Goal: Task Accomplishment & Management: Manage account settings

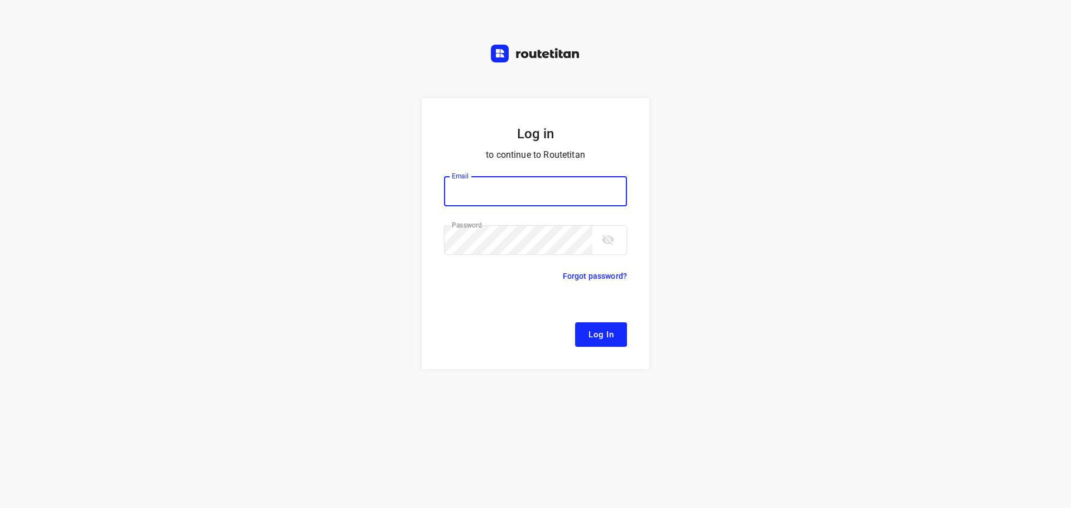
type input "remco@fruitopjewerk.nl"
click at [602, 330] on span "Log In" at bounding box center [600, 334] width 25 height 15
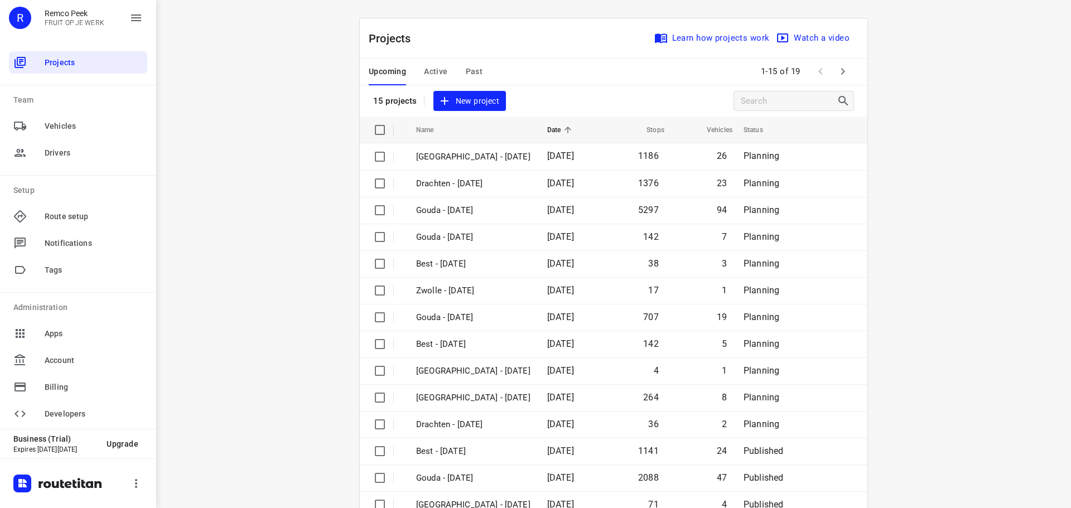
click at [438, 74] on span "Active" at bounding box center [435, 72] width 23 height 14
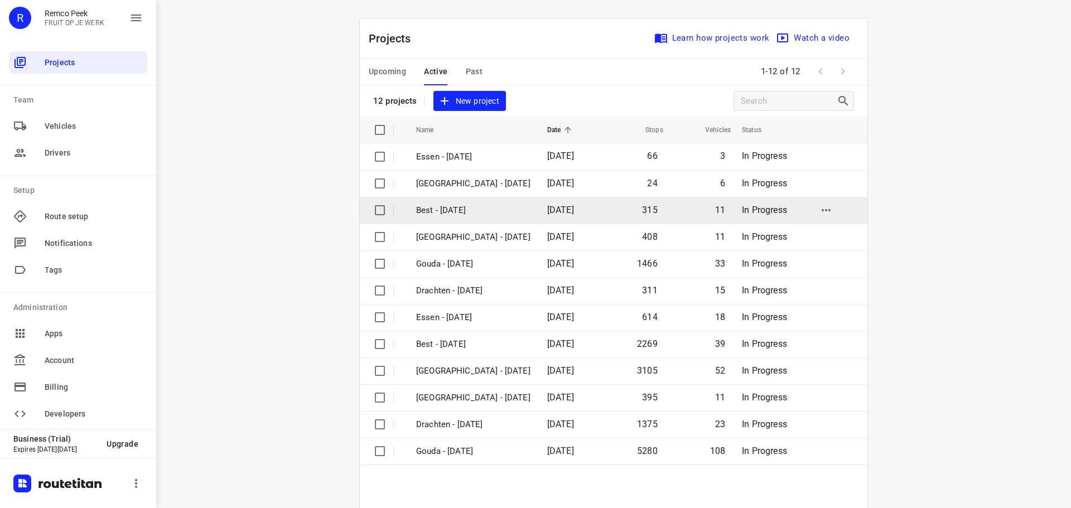
click at [464, 210] on p "Best - [DATE]" at bounding box center [473, 210] width 114 height 13
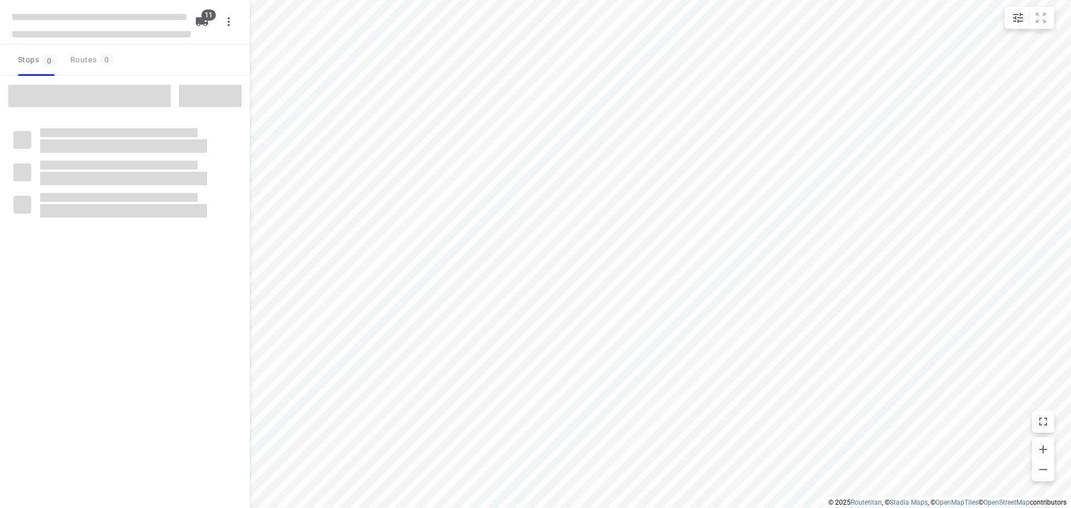
checkbox input "true"
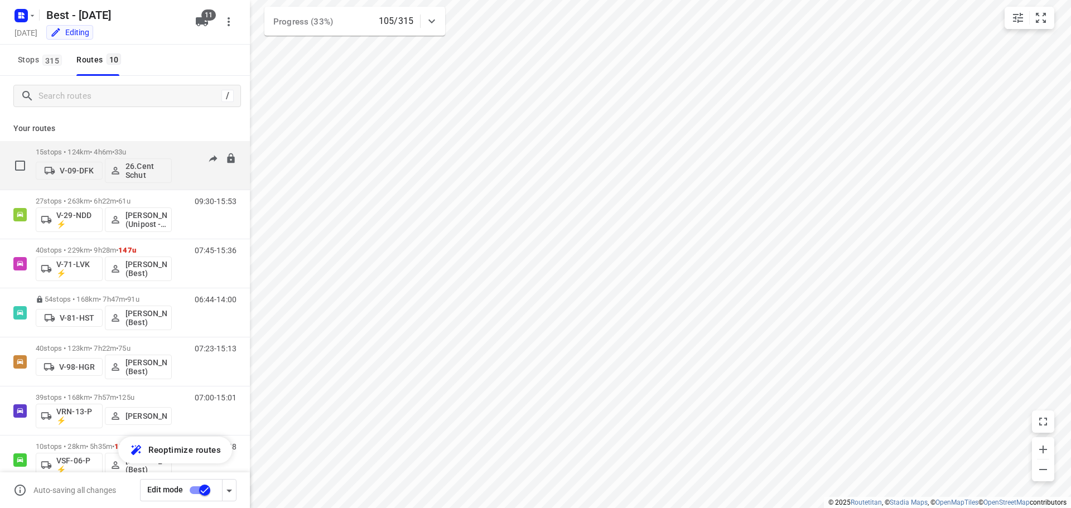
click at [114, 152] on span "•" at bounding box center [113, 152] width 2 height 8
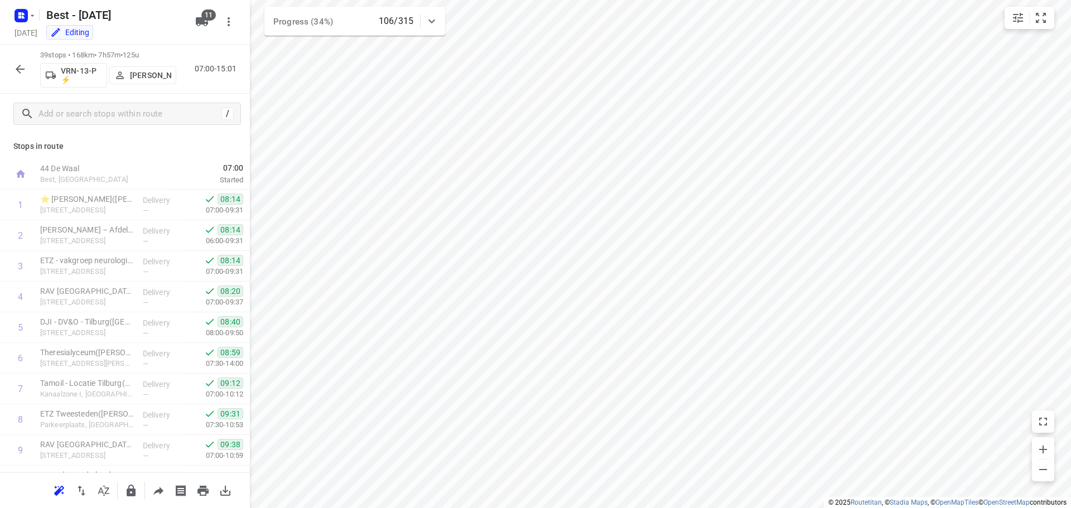
click at [20, 67] on icon "button" at bounding box center [19, 68] width 13 height 13
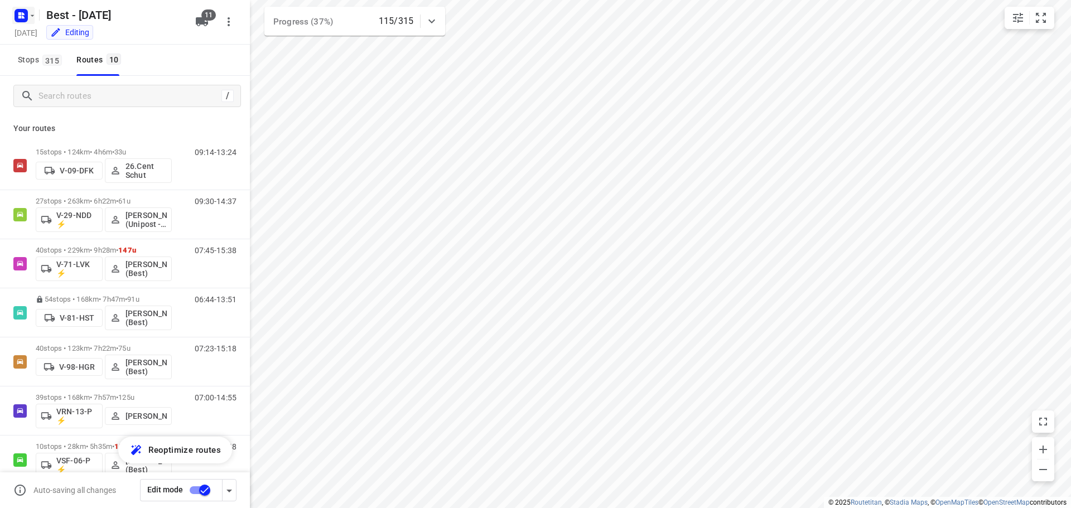
click at [28, 18] on icon "button" at bounding box center [32, 15] width 9 height 9
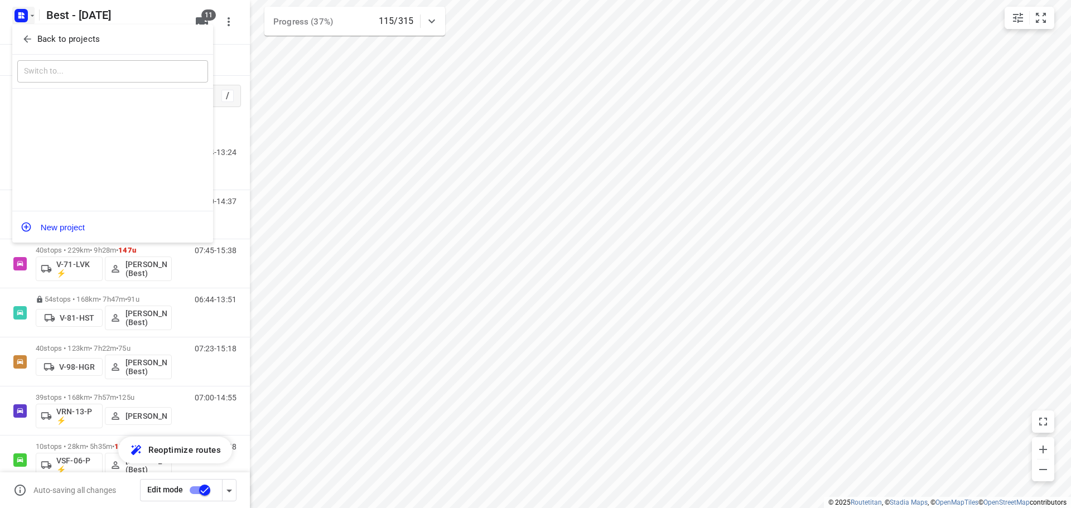
click at [31, 27] on div "Back to projects" at bounding box center [112, 40] width 201 height 30
click at [26, 37] on icon "button" at bounding box center [26, 39] width 7 height 7
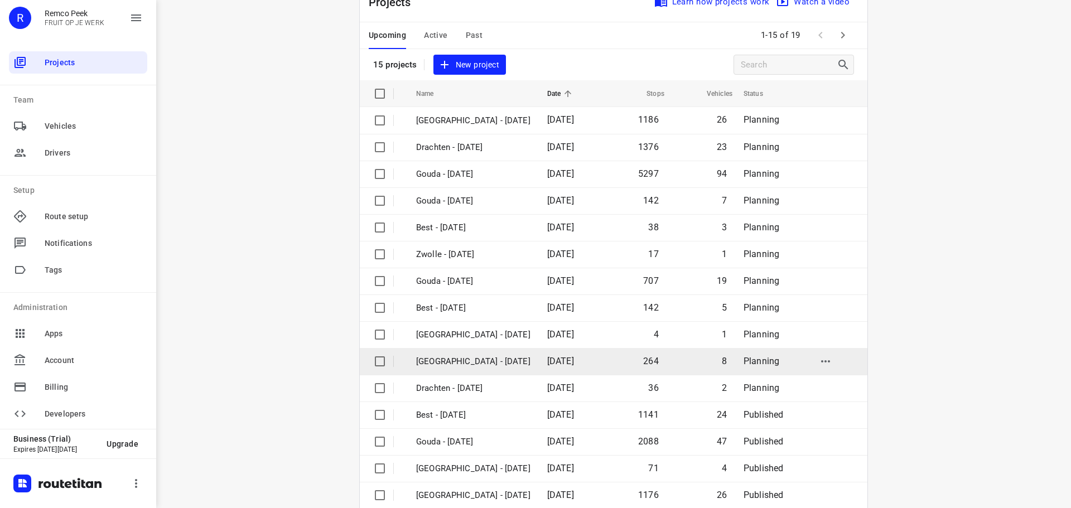
scroll to position [56, 0]
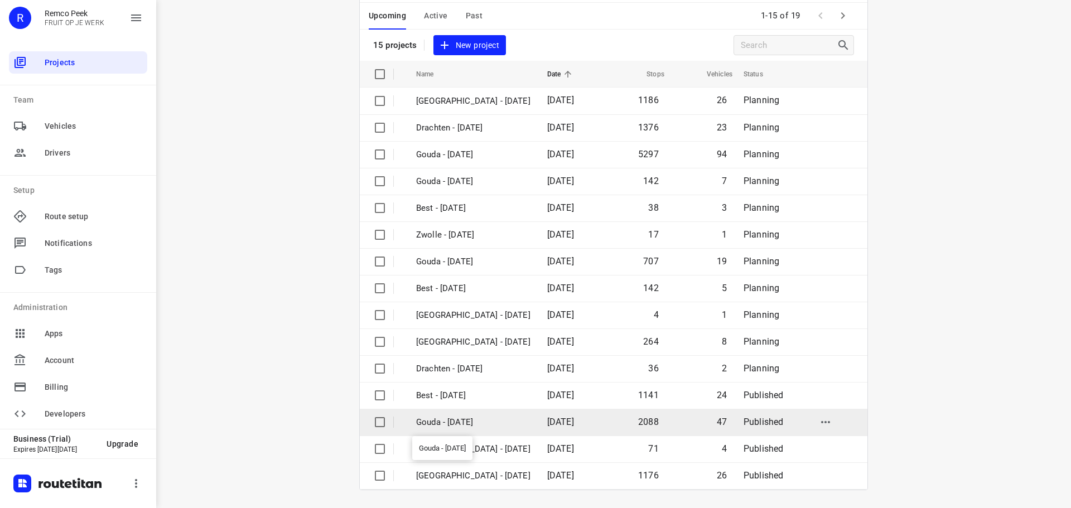
click at [481, 416] on p "Gouda - [DATE]" at bounding box center [473, 422] width 114 height 13
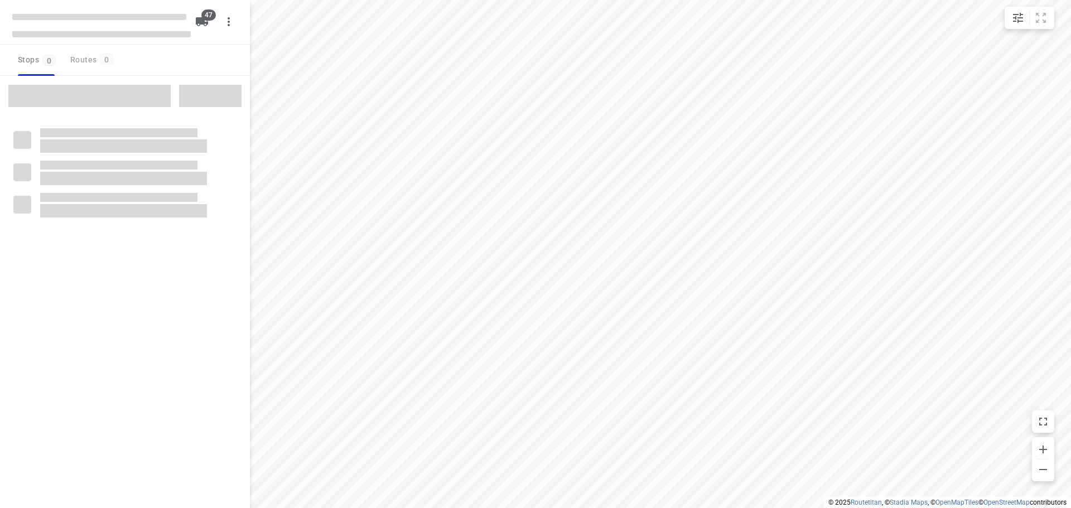
checkbox input "true"
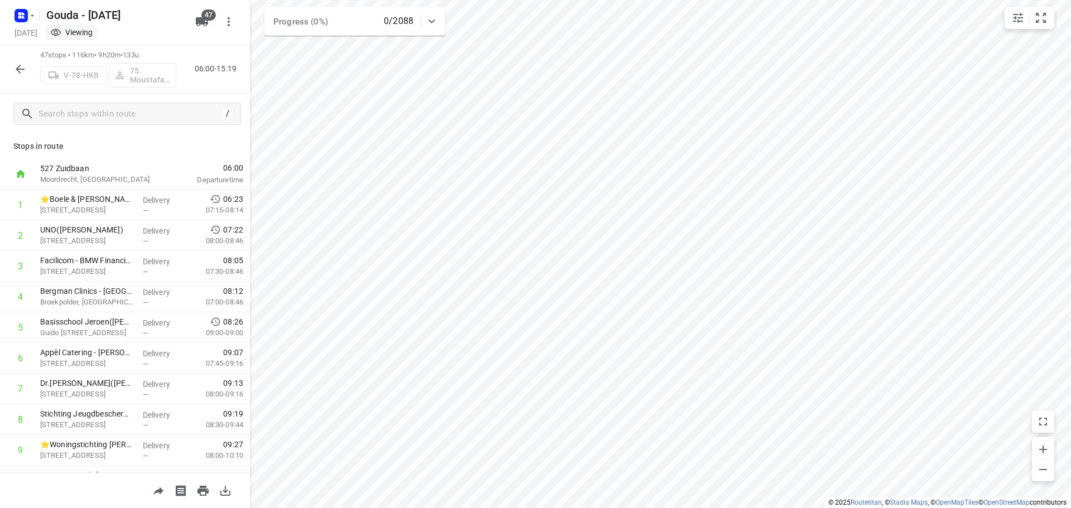
click at [16, 69] on icon "button" at bounding box center [20, 69] width 9 height 9
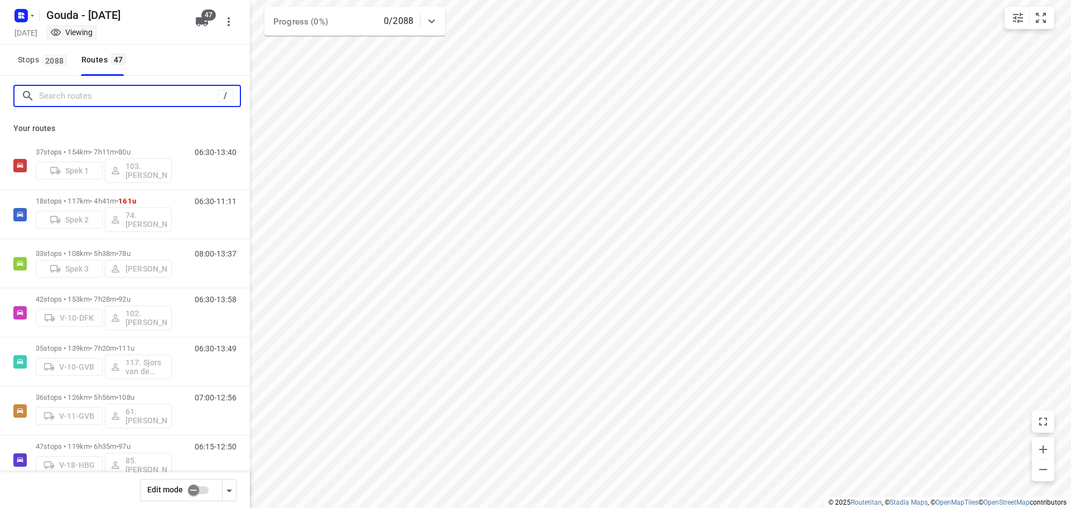
click at [88, 98] on input "Search routes" at bounding box center [128, 96] width 178 height 17
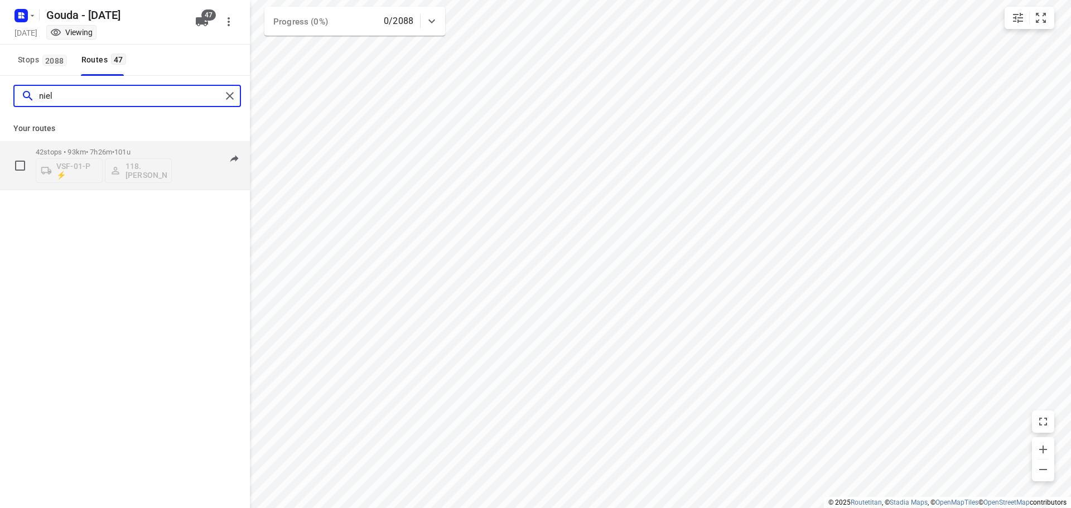
type input "niel"
click at [86, 155] on p "42 stops • 93km • 7h26m • 101u" at bounding box center [104, 152] width 136 height 8
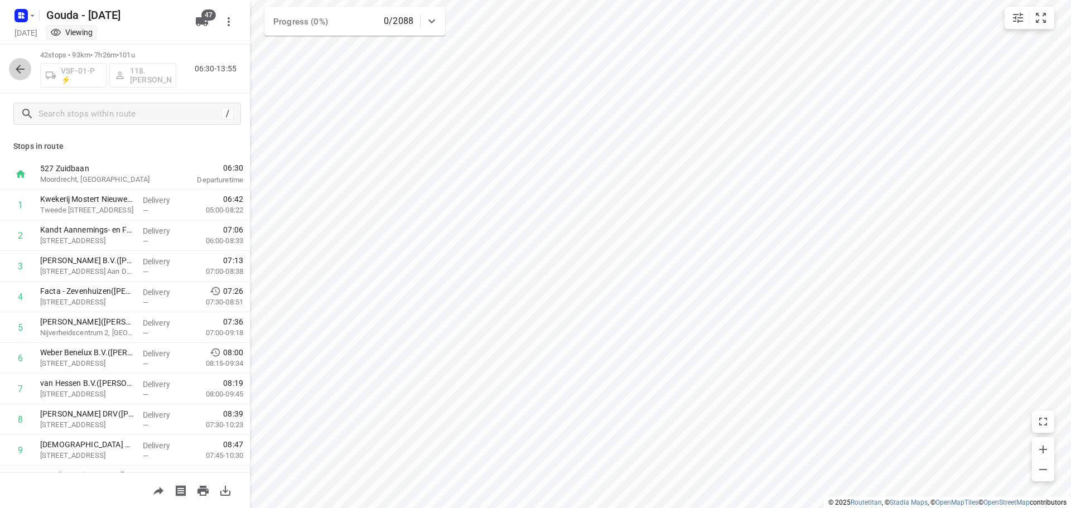
click at [16, 71] on icon "button" at bounding box center [19, 68] width 13 height 13
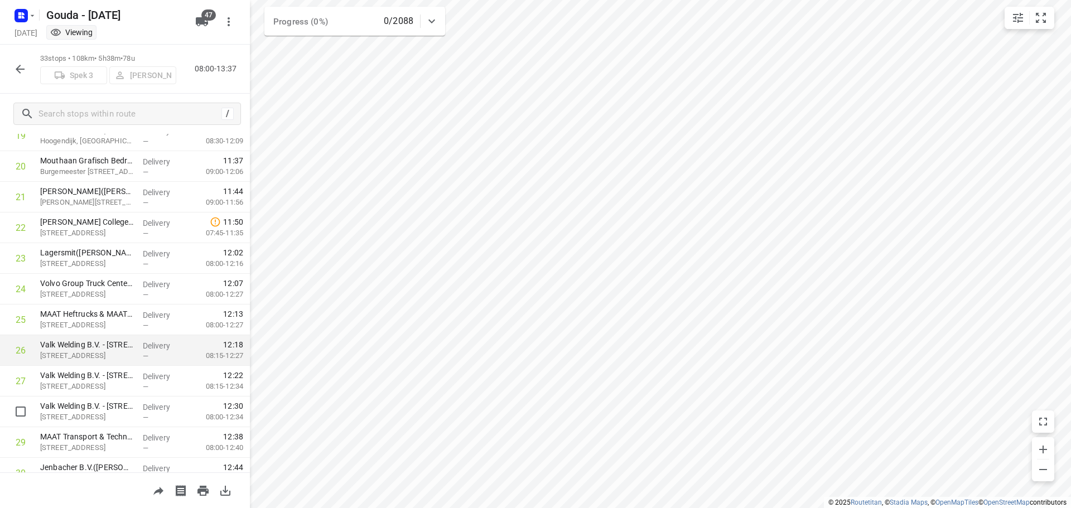
scroll to position [593, 0]
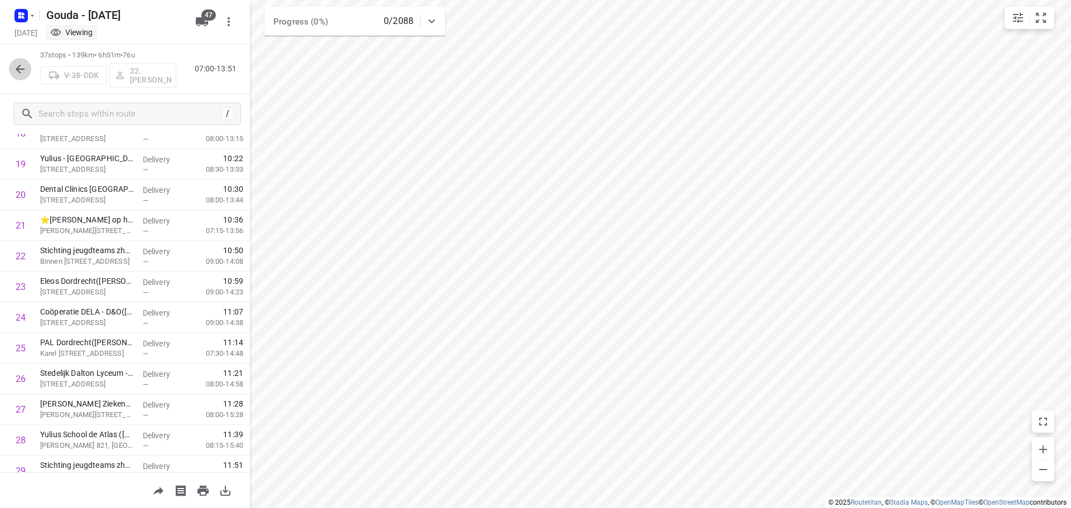
click at [21, 67] on icon "button" at bounding box center [19, 68] width 13 height 13
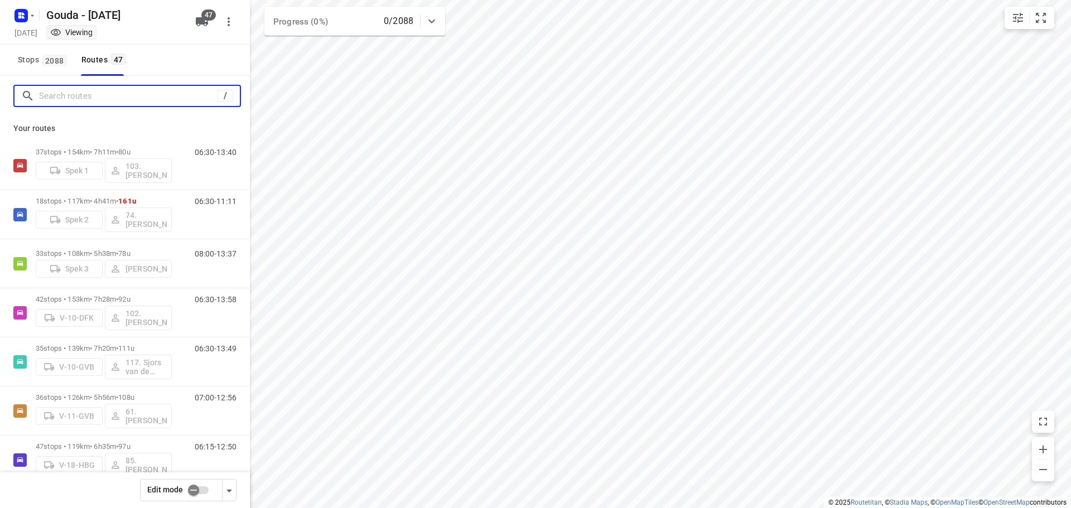
click at [96, 99] on input "Search routes" at bounding box center [128, 96] width 178 height 17
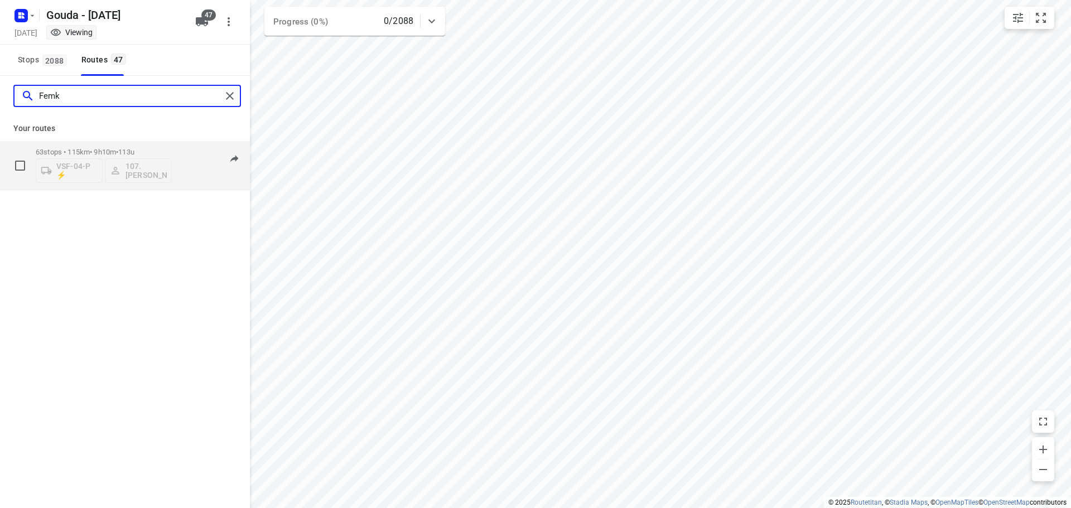
type input "Femk"
click at [87, 149] on p "63 stops • 115km • 9h10m • 113u" at bounding box center [104, 152] width 136 height 8
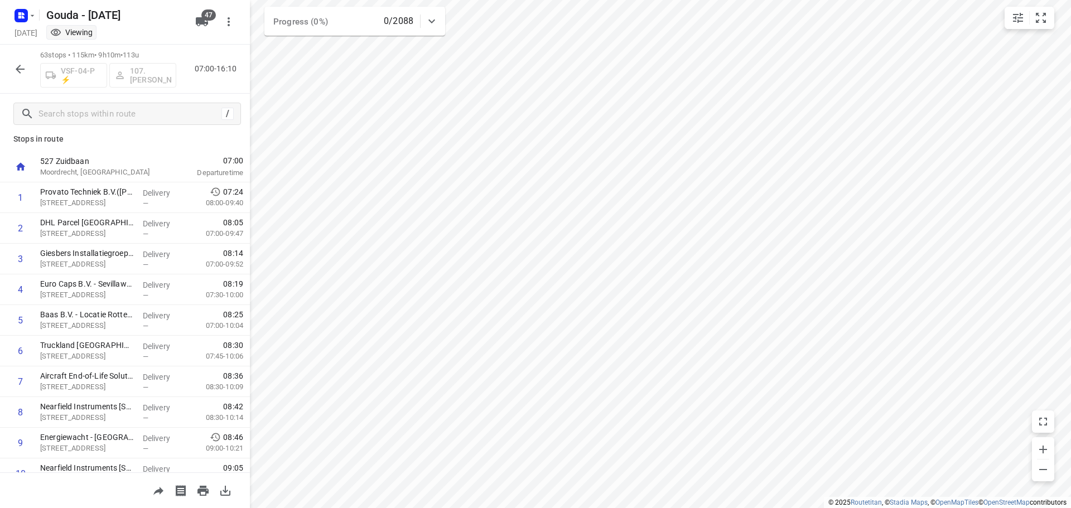
scroll to position [0, 0]
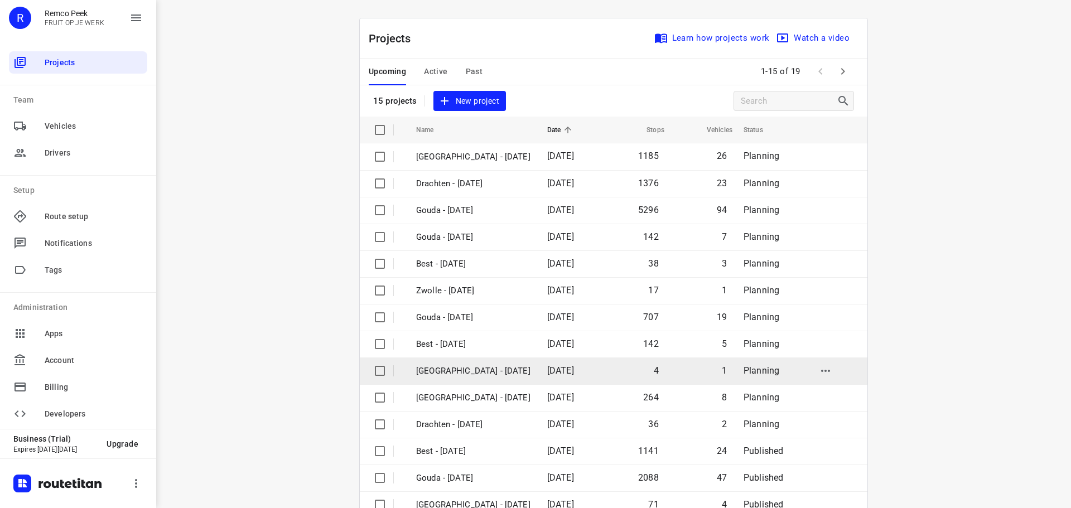
scroll to position [56, 0]
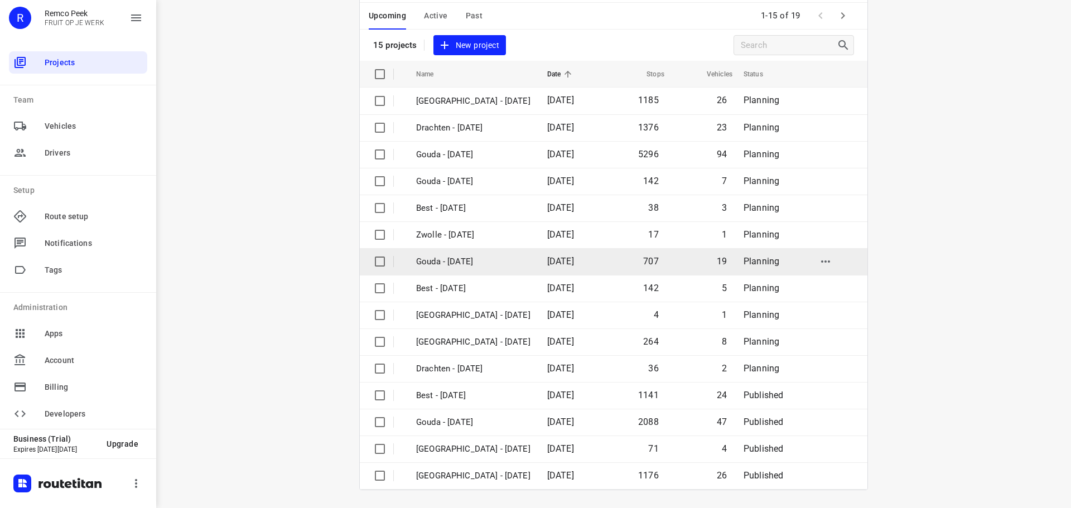
click at [444, 263] on p "Gouda - [DATE]" at bounding box center [473, 261] width 114 height 13
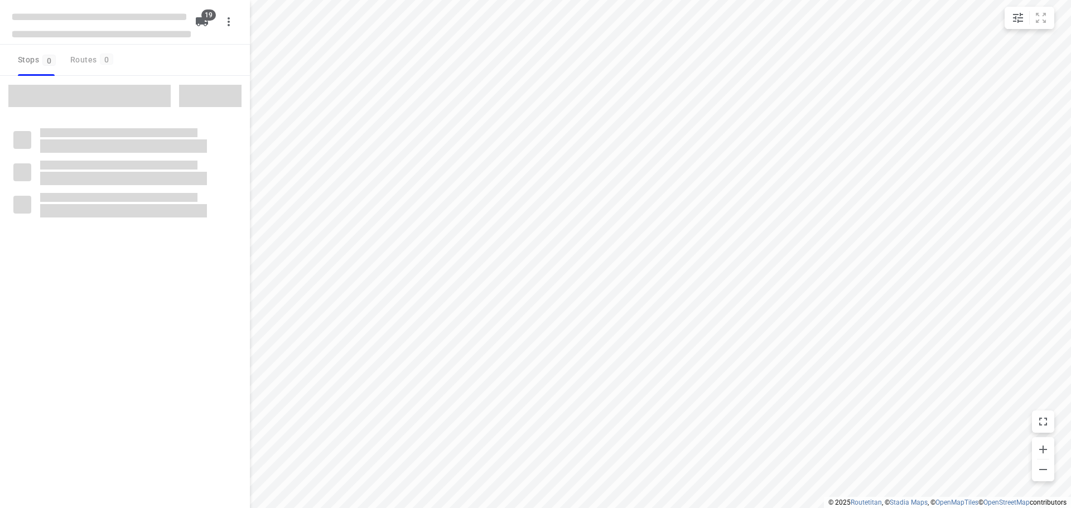
checkbox input "true"
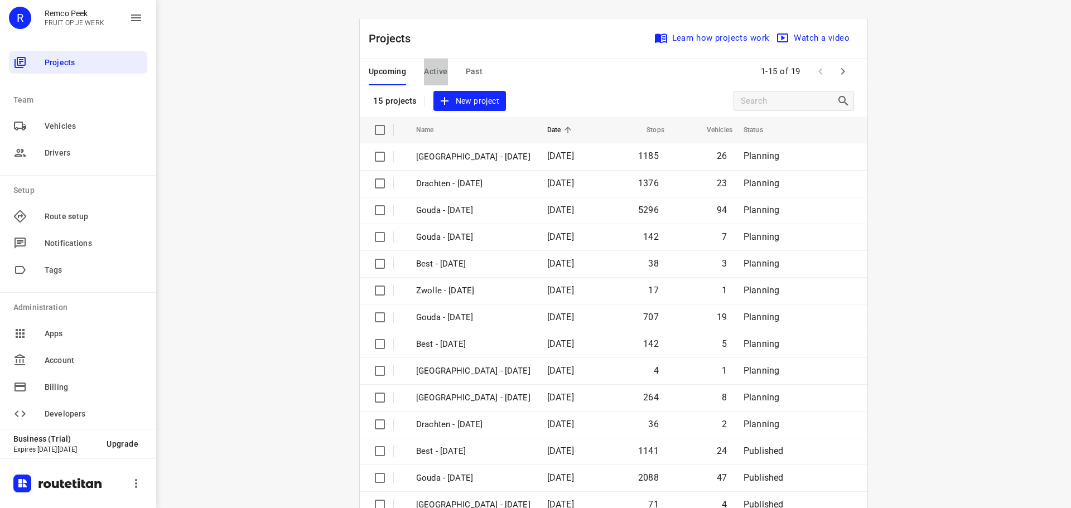
click at [436, 70] on span "Active" at bounding box center [435, 72] width 23 height 14
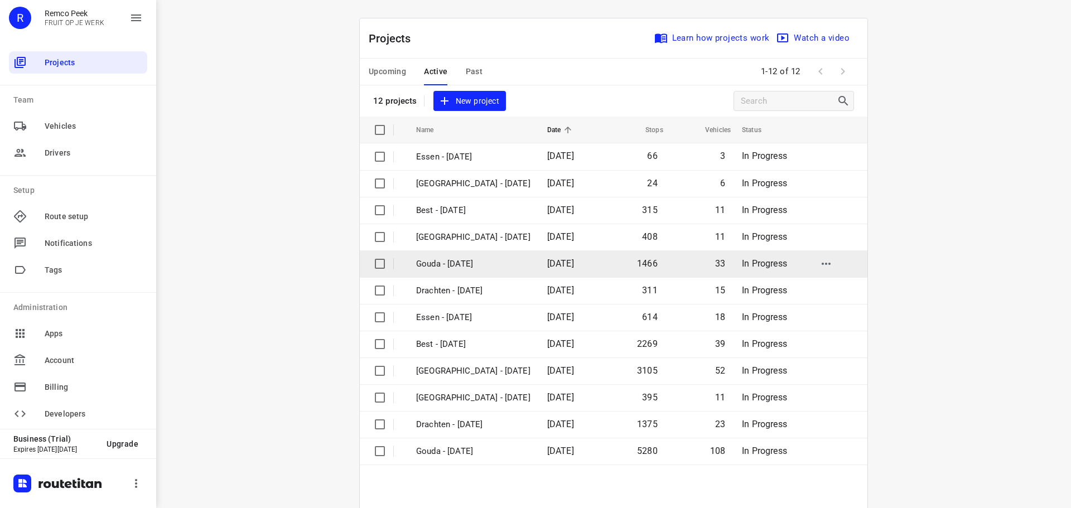
click at [455, 274] on td "Gouda - [DATE]" at bounding box center [471, 263] width 133 height 27
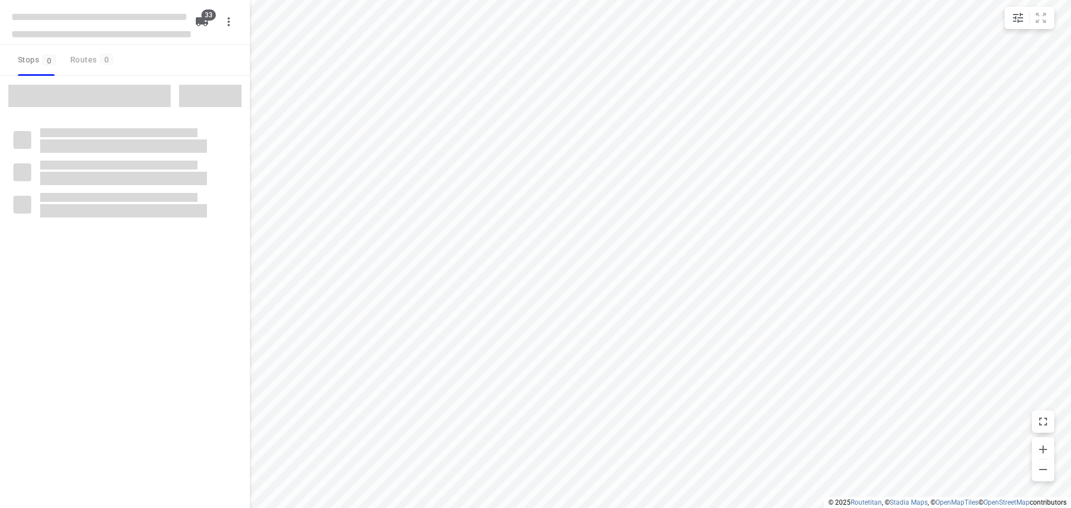
checkbox input "true"
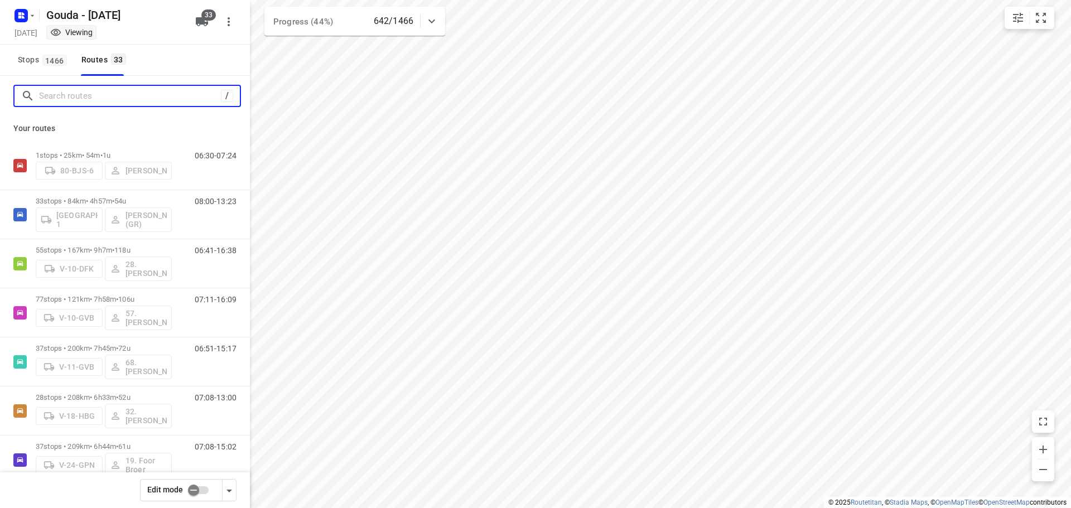
click at [136, 95] on input "Search routes" at bounding box center [130, 96] width 182 height 17
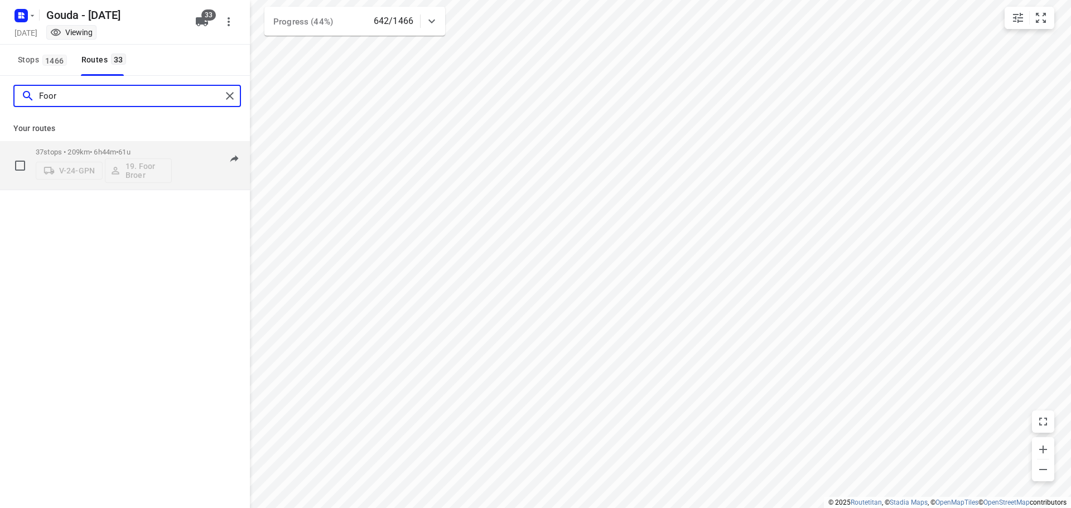
type input "Foor"
click at [107, 151] on p "37 stops • 209km • 6h44m • 61u" at bounding box center [104, 152] width 136 height 8
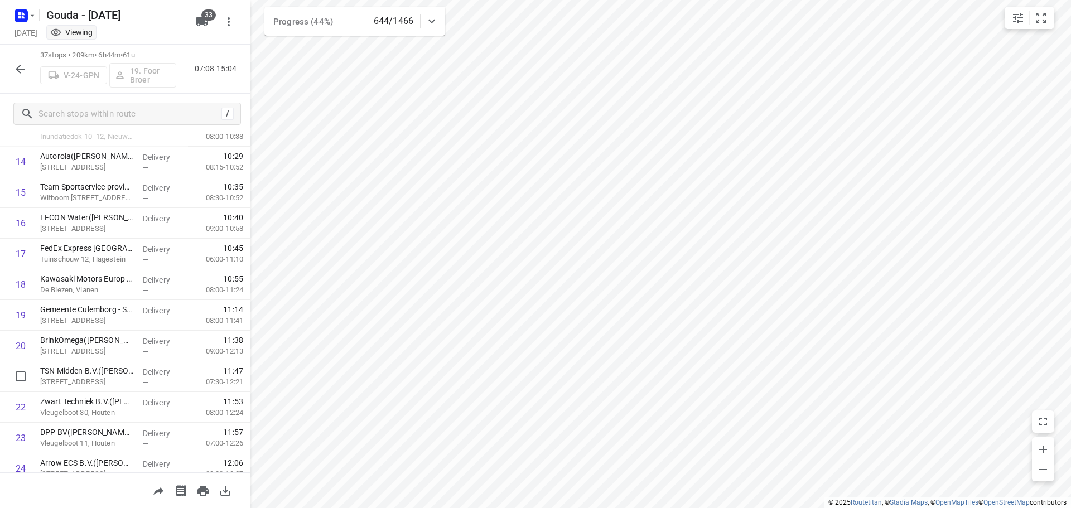
scroll to position [381, 0]
click at [16, 70] on icon "button" at bounding box center [19, 68] width 13 height 13
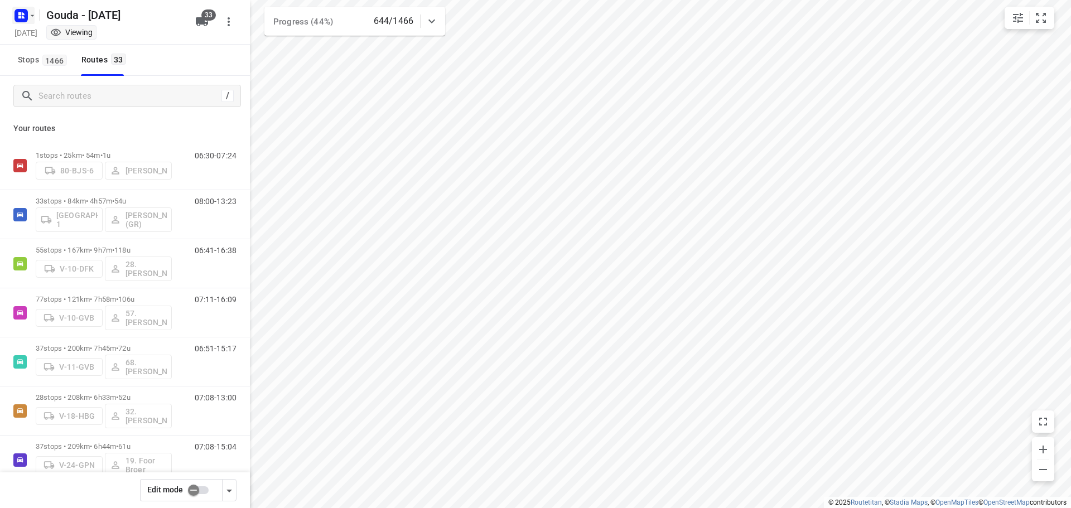
click at [21, 20] on rect "button" at bounding box center [21, 15] width 13 height 13
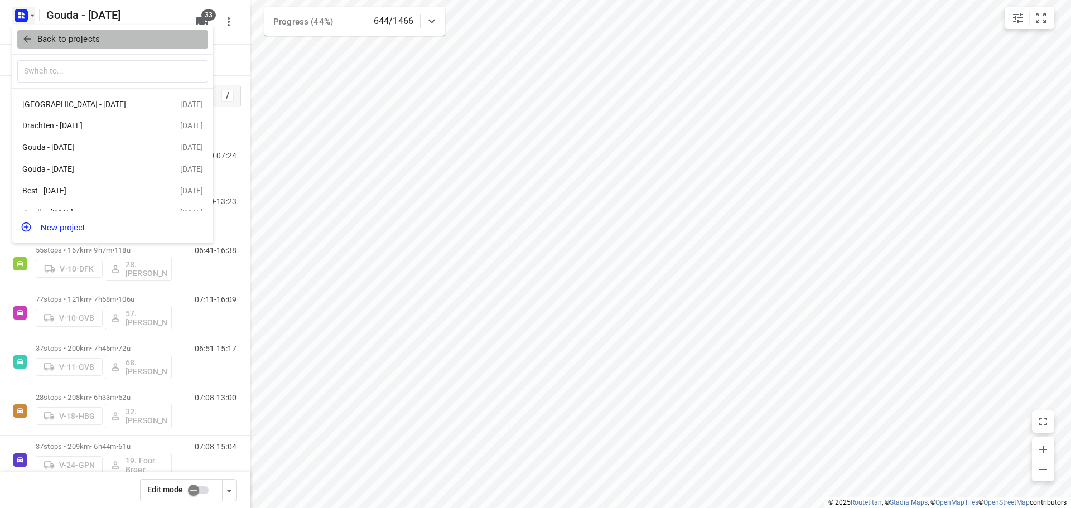
click at [33, 37] on span "Back to projects" at bounding box center [113, 39] width 182 height 13
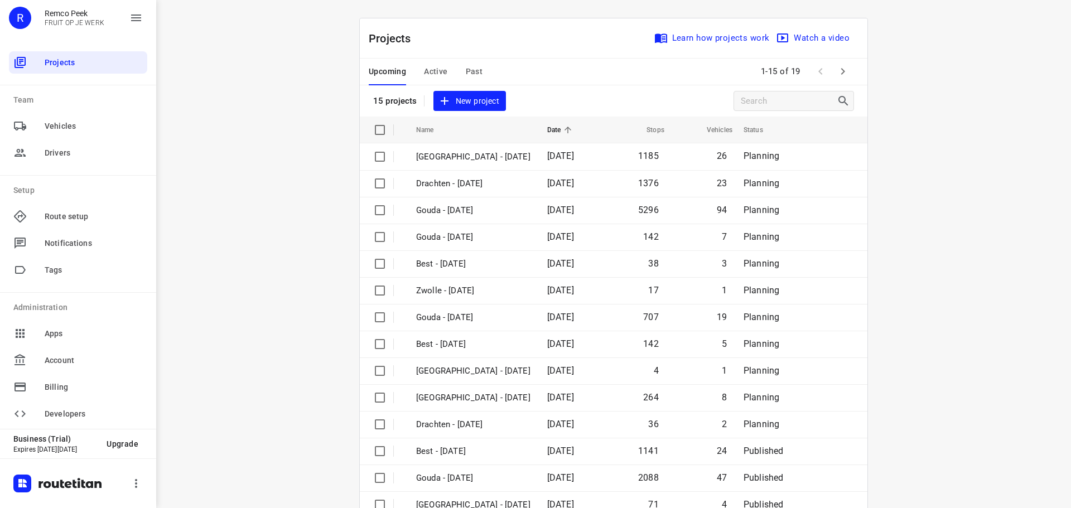
click at [433, 72] on span "Active" at bounding box center [435, 72] width 23 height 14
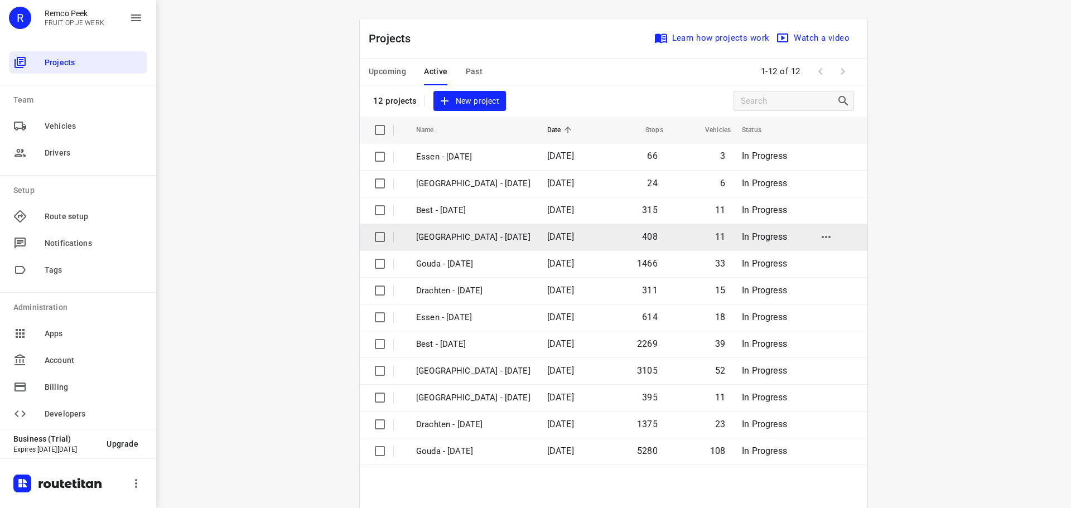
click at [455, 237] on p "[GEOGRAPHIC_DATA] - [DATE]" at bounding box center [473, 237] width 114 height 13
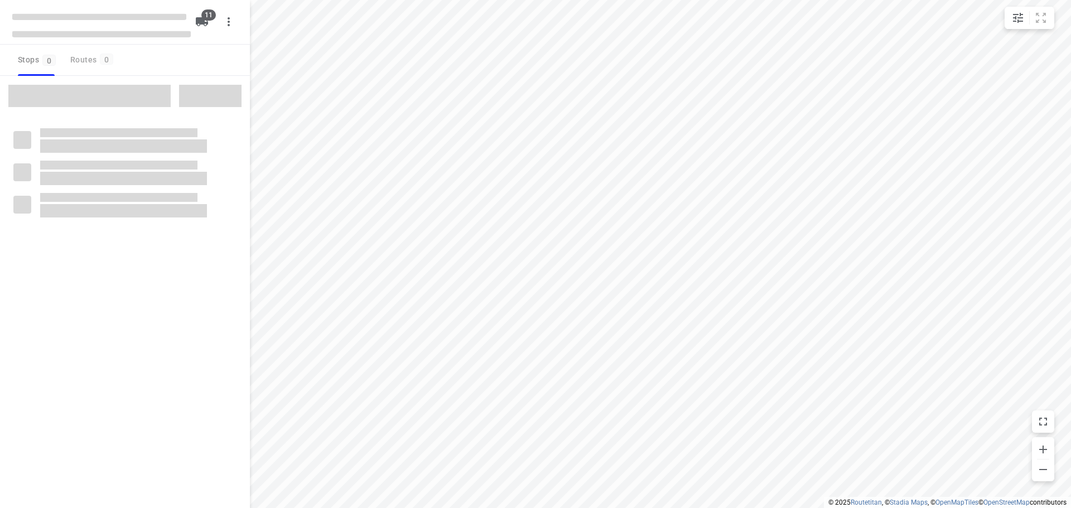
checkbox input "true"
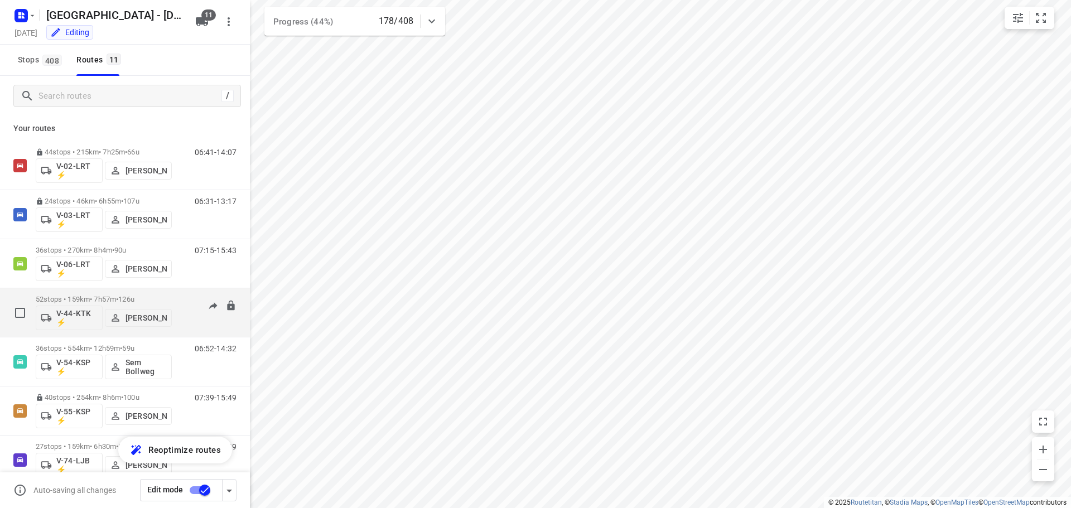
scroll to position [56, 0]
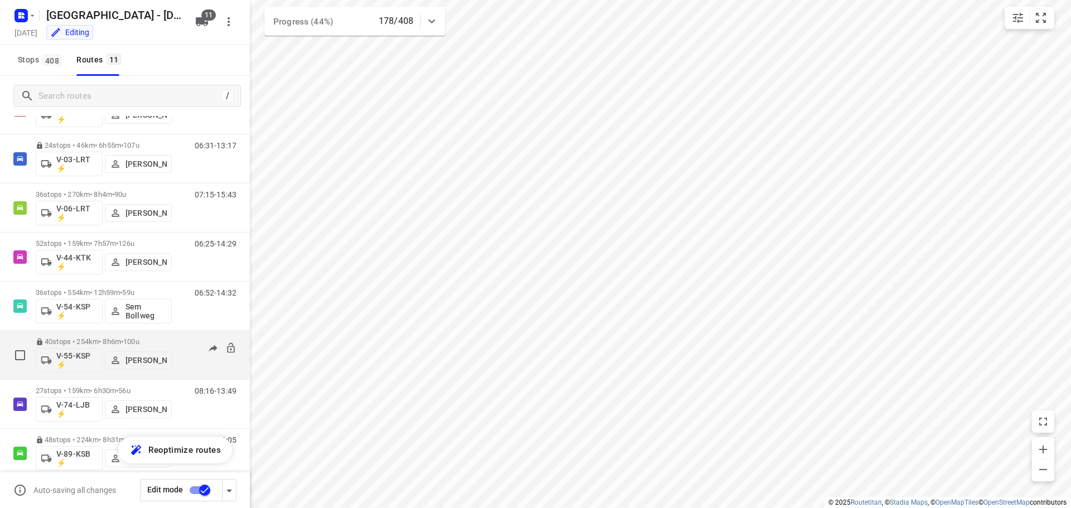
click at [76, 340] on p "40 stops • 254km • 8h6m • 100u" at bounding box center [104, 341] width 136 height 8
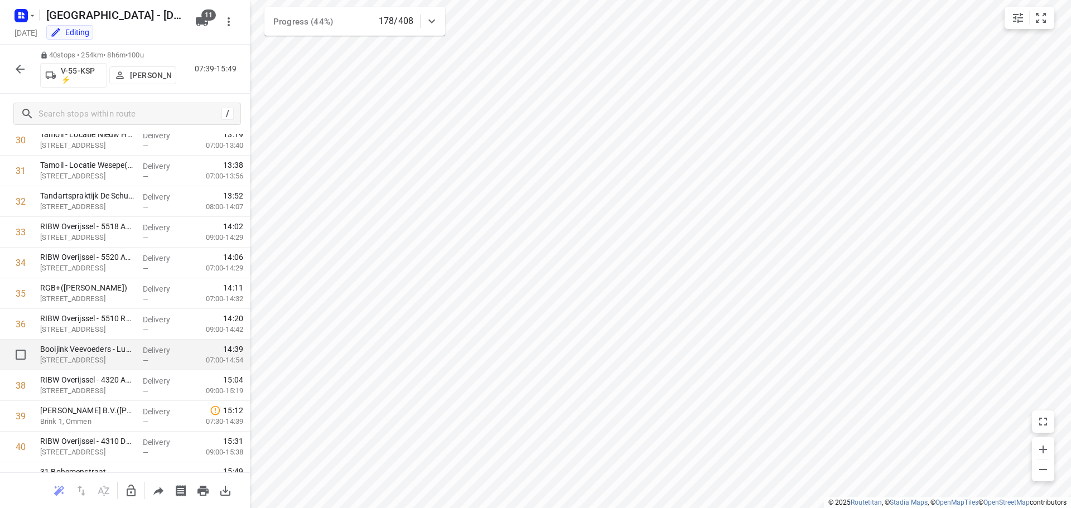
scroll to position [975, 0]
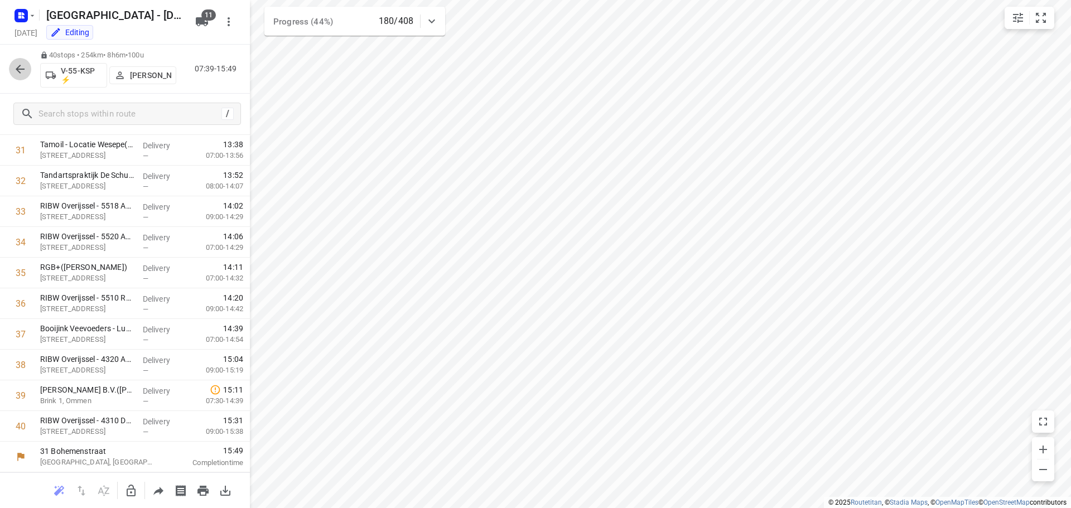
click at [20, 71] on icon "button" at bounding box center [19, 68] width 13 height 13
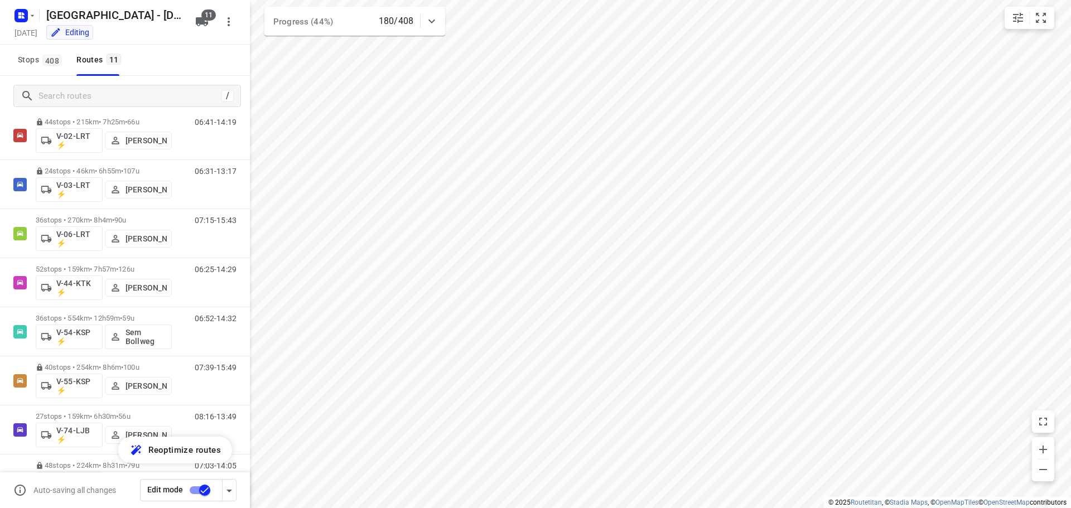
scroll to position [32, 0]
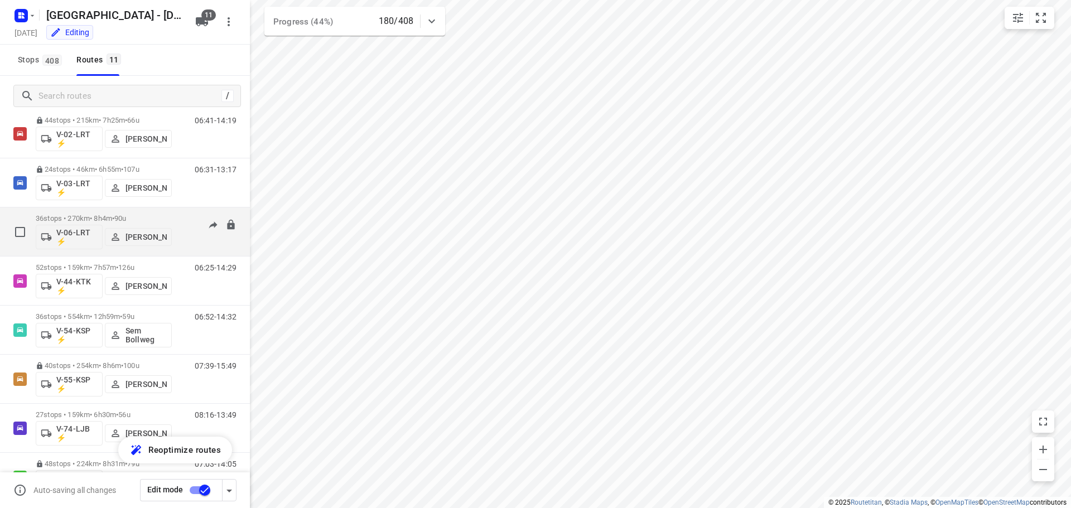
click at [126, 215] on span "90u" at bounding box center [120, 218] width 12 height 8
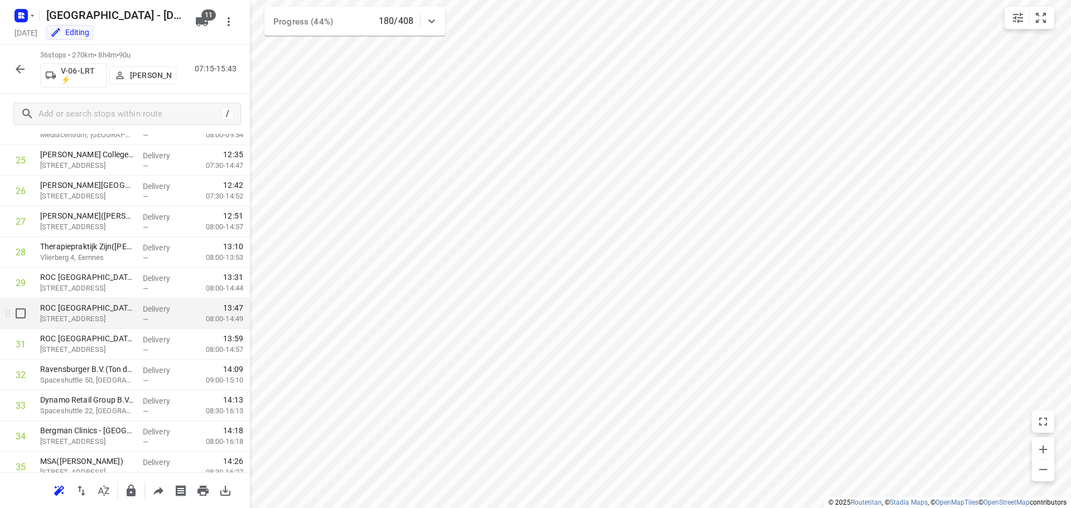
scroll to position [852, 0]
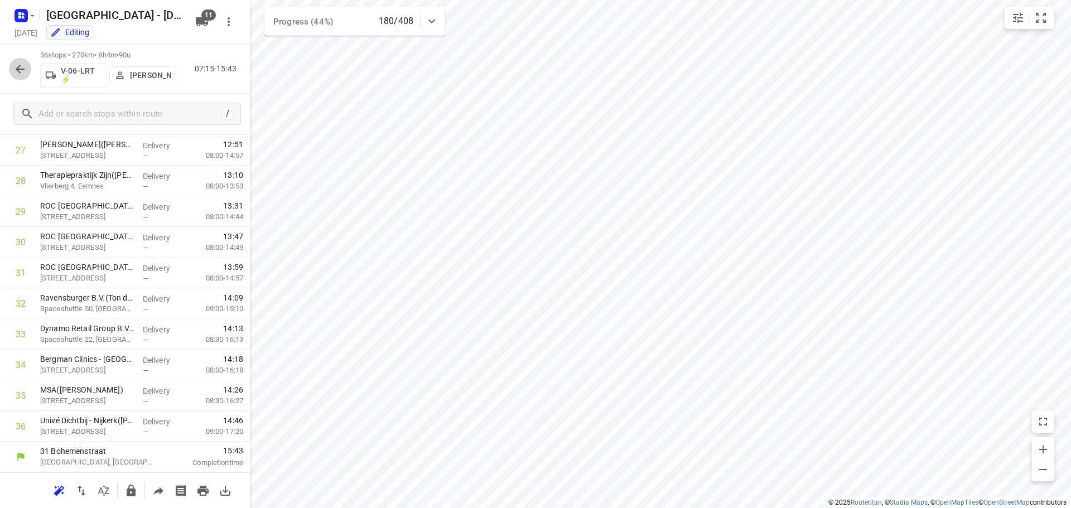
click at [24, 69] on icon "button" at bounding box center [20, 69] width 9 height 9
